Goal: Task Accomplishment & Management: Manage account settings

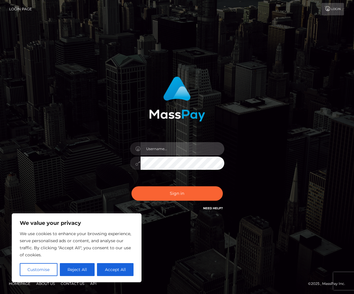
click at [172, 154] on input "text" at bounding box center [182, 148] width 84 height 13
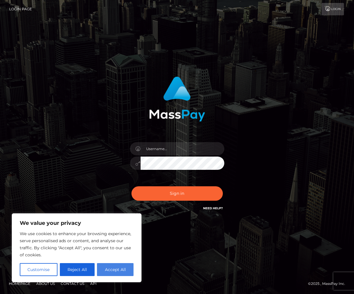
click at [120, 273] on button "Accept All" at bounding box center [115, 269] width 37 height 13
checkbox input "true"
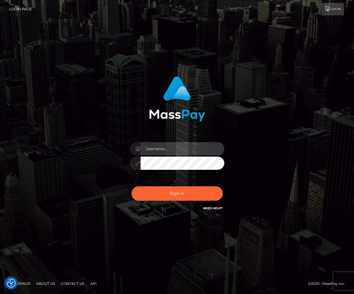
click at [154, 151] on input "text" at bounding box center [182, 148] width 84 height 13
type input "hollythefrog"
click at [131, 186] on button "Sign in" at bounding box center [176, 193] width 91 height 14
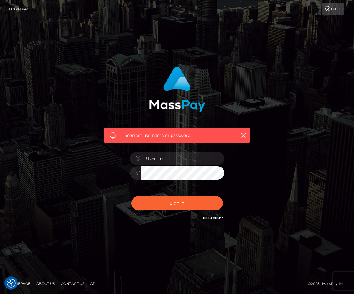
click at [211, 216] on link "Need Help?" at bounding box center [213, 218] width 20 height 4
click at [246, 137] on icon "button" at bounding box center [243, 135] width 6 height 6
click at [248, 128] on div "Incorrect username or password." at bounding box center [177, 135] width 146 height 15
click at [209, 219] on link "Need Help?" at bounding box center [213, 218] width 20 height 4
click at [245, 129] on div "Incorrect username or password." at bounding box center [177, 135] width 146 height 15
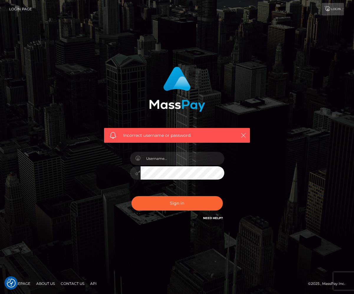
click at [245, 135] on icon "button" at bounding box center [243, 135] width 6 height 6
click at [328, 9] on icon at bounding box center [328, 8] width 6 height 5
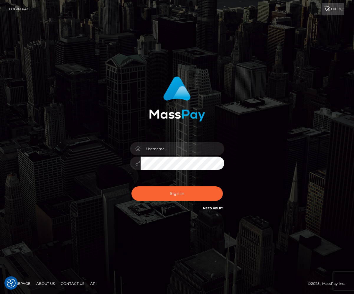
click at [214, 208] on link "Need Help?" at bounding box center [213, 208] width 20 height 4
click at [214, 209] on link "Need Help?" at bounding box center [213, 208] width 20 height 4
click at [215, 209] on link "Need Help?" at bounding box center [213, 208] width 20 height 4
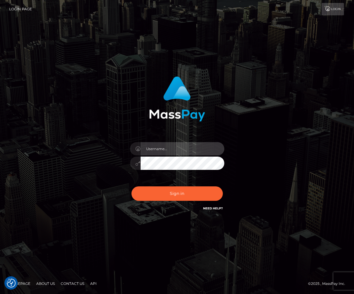
click at [180, 147] on input "text" at bounding box center [182, 148] width 84 height 13
type input "fwoggyholly@gmail.com"
click at [131, 186] on button "Sign in" at bounding box center [176, 193] width 91 height 14
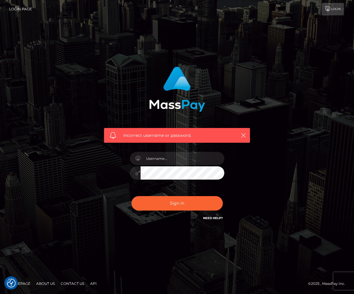
checkbox input "true"
click at [205, 219] on link "Need Help?" at bounding box center [213, 218] width 20 height 4
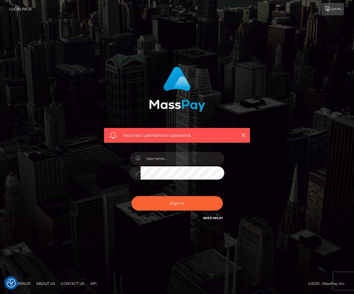
click at [326, 3] on nav "Login Page Login" at bounding box center [177, 9] width 354 height 18
click at [328, 7] on icon at bounding box center [328, 8] width 6 height 5
